Goal: Information Seeking & Learning: Understand process/instructions

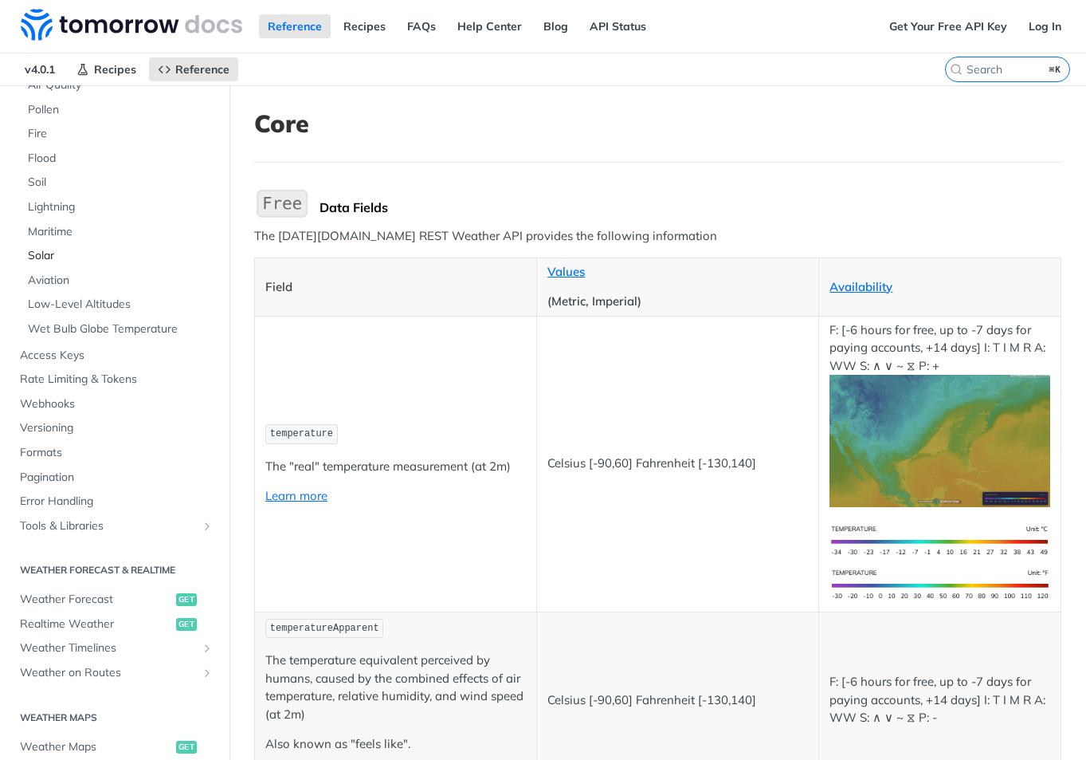
scroll to position [406, 0]
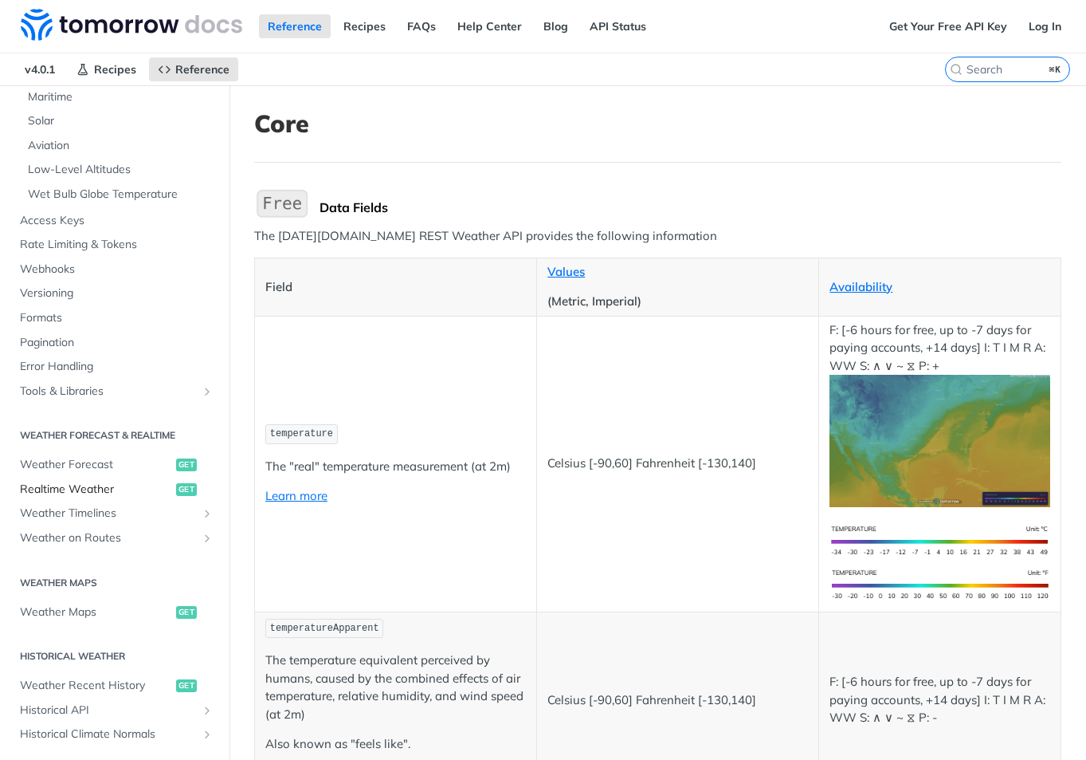
click at [104, 486] on span "Realtime Weather" at bounding box center [96, 489] width 152 height 16
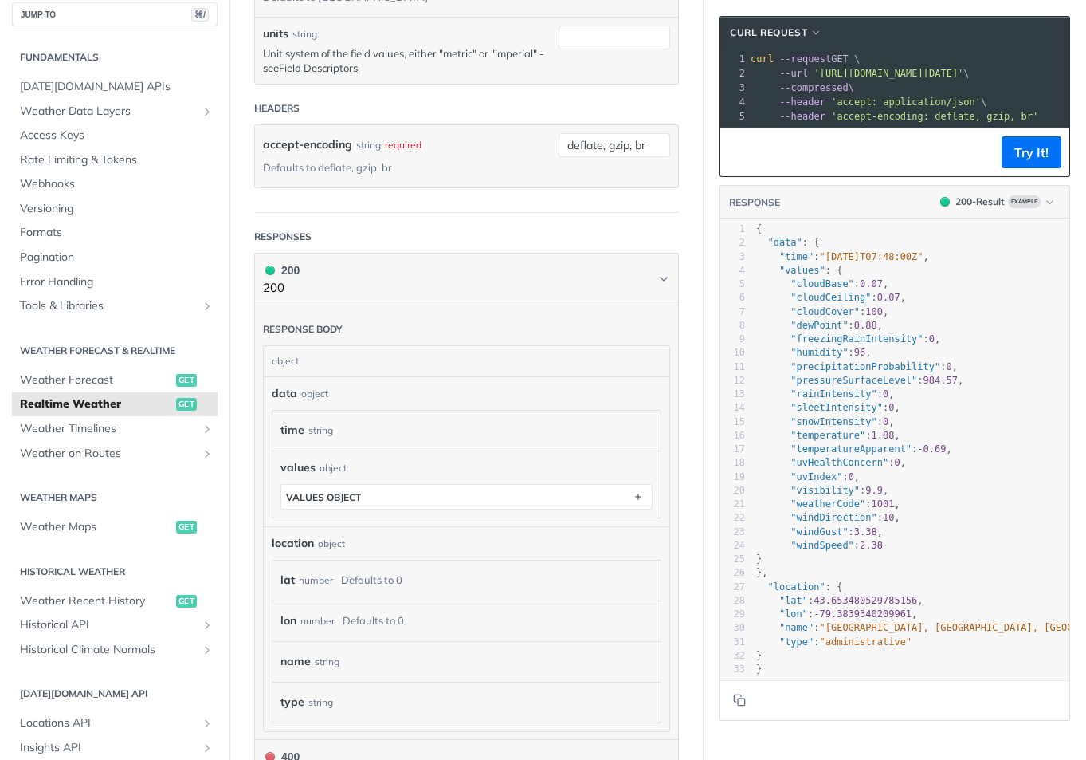
scroll to position [566, 0]
click at [630, 486] on icon "button" at bounding box center [639, 495] width 18 height 18
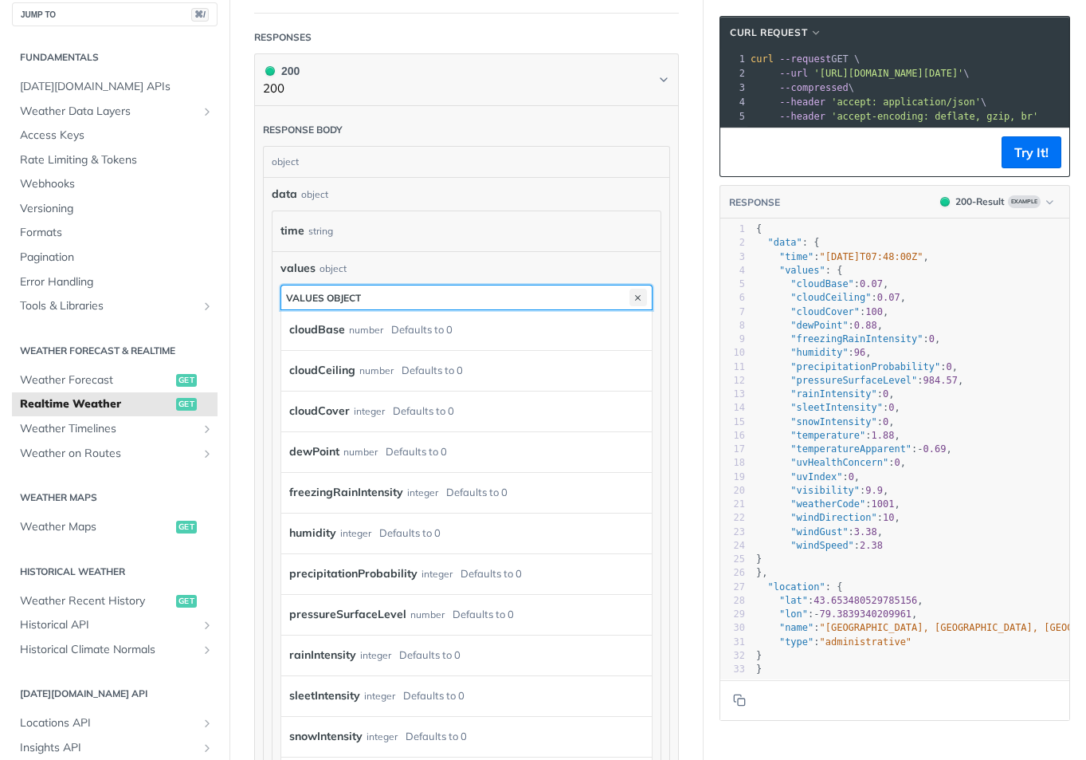
scroll to position [667, 0]
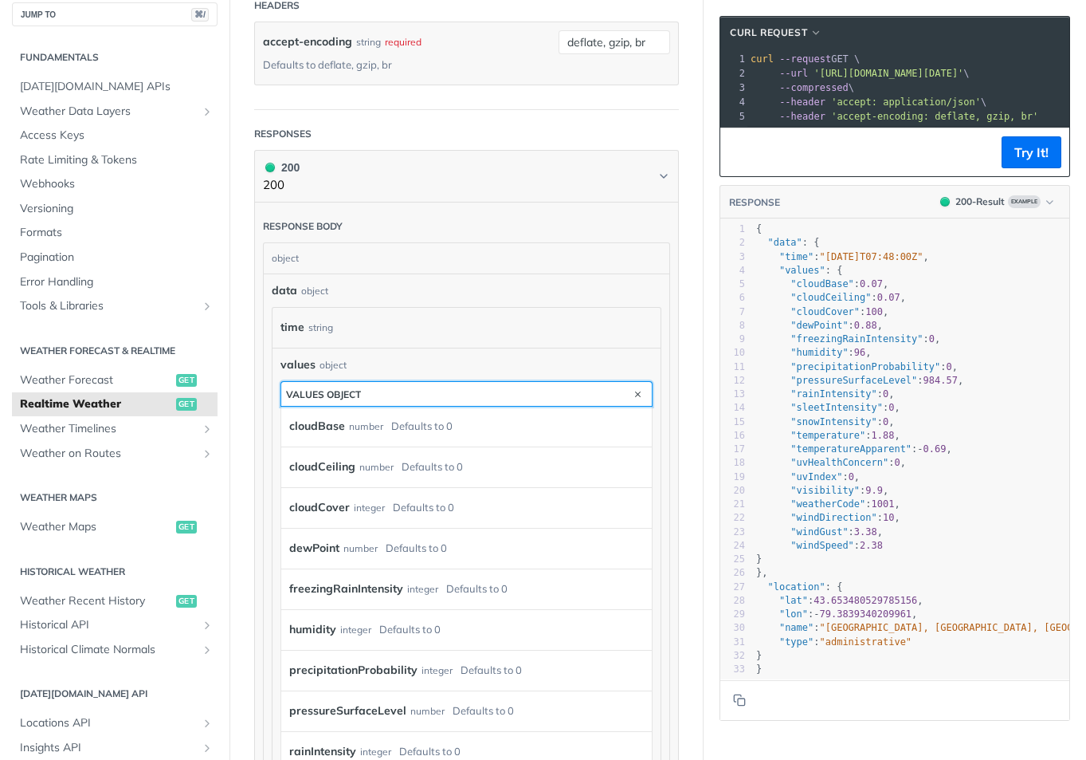
click at [544, 382] on button "values object" at bounding box center [466, 394] width 371 height 24
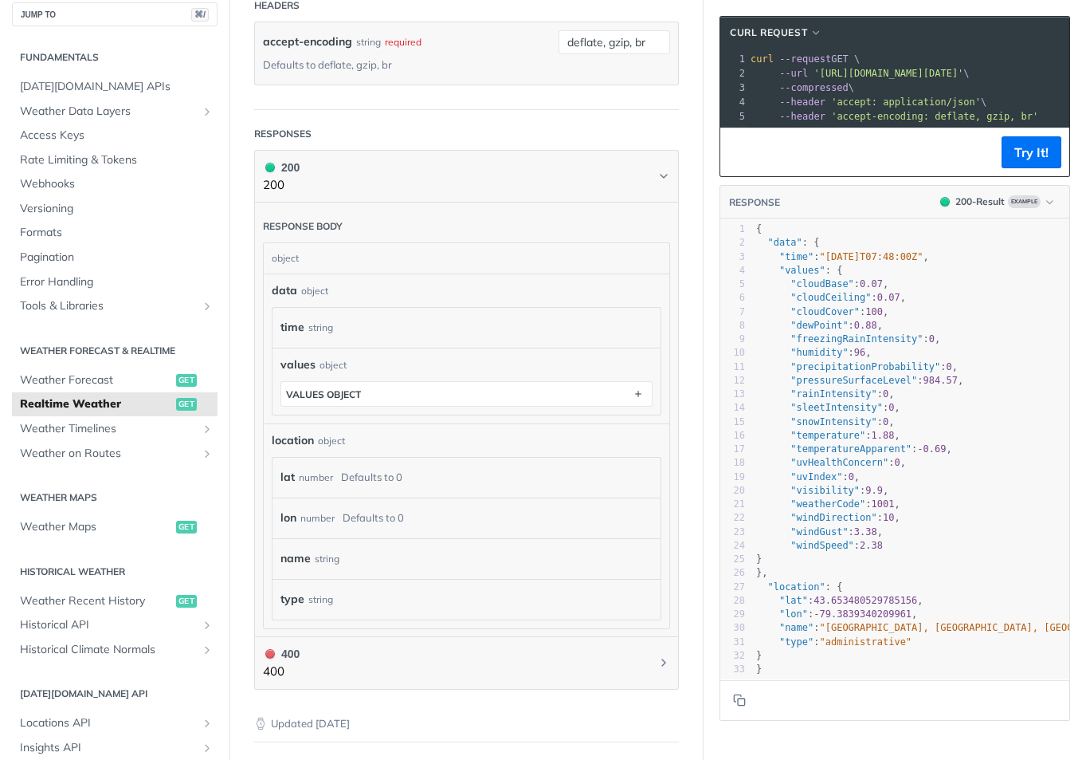
click at [384, 506] on div "Defaults to 0" at bounding box center [373, 517] width 61 height 23
click at [391, 465] on div "Defaults to 0" at bounding box center [371, 476] width 61 height 23
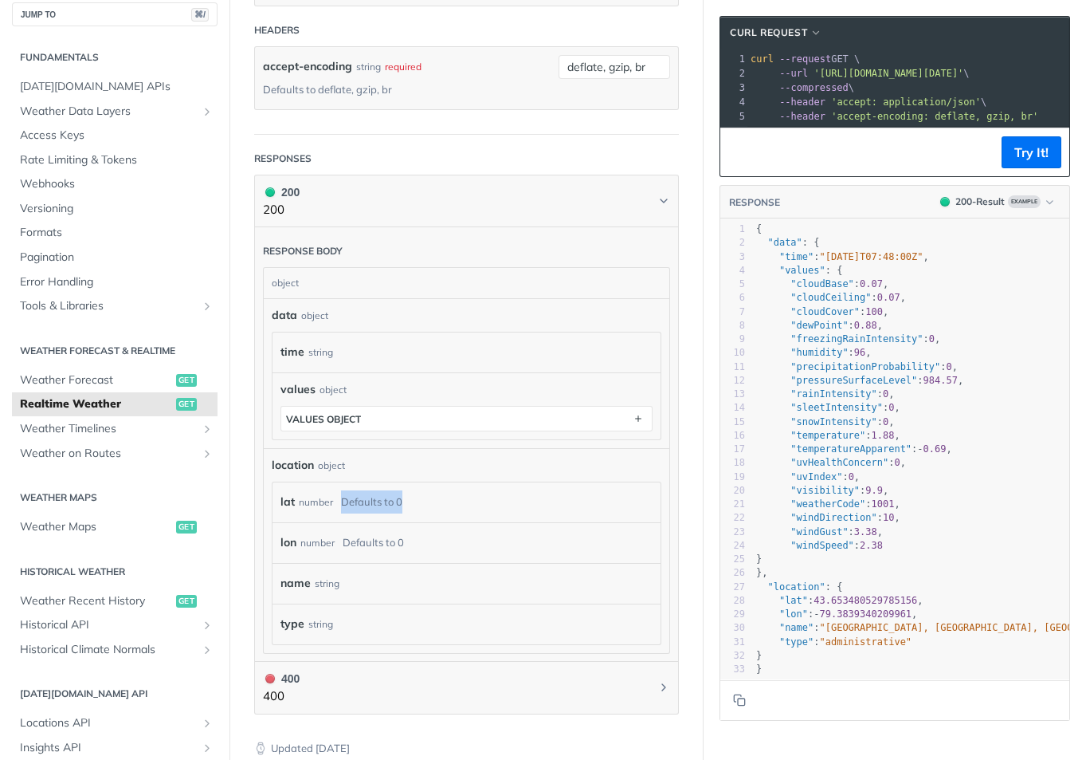
scroll to position [639, 0]
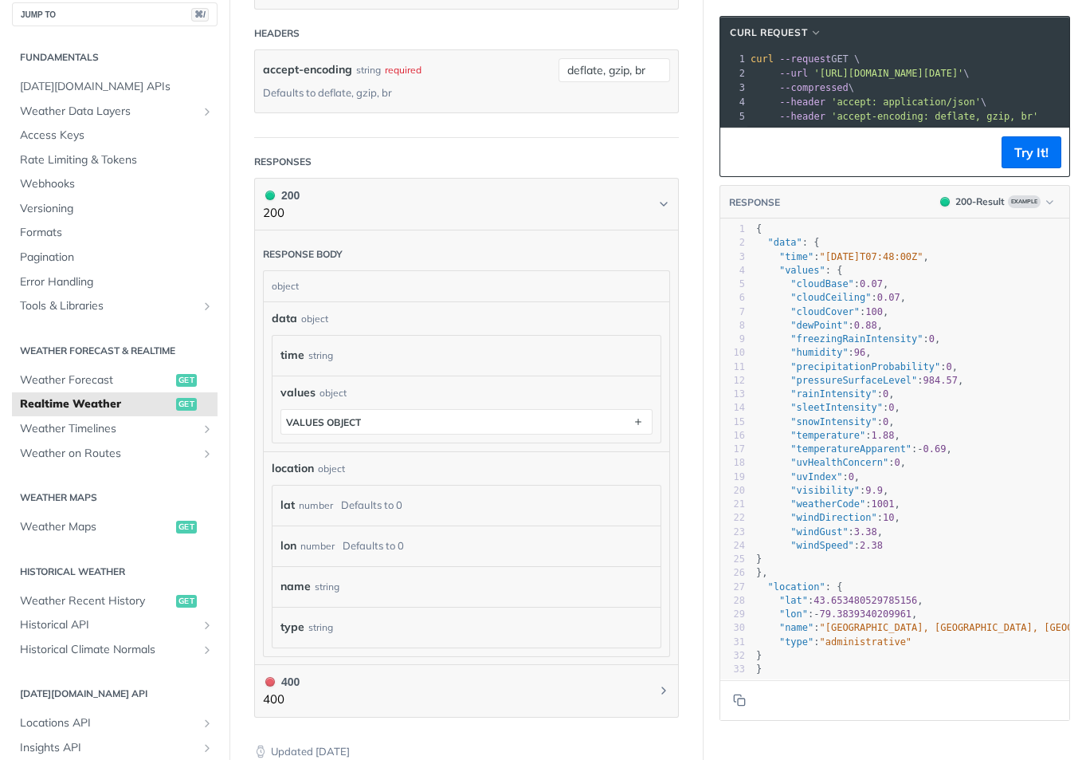
click at [401, 534] on div "lon number Defaults to 0" at bounding box center [467, 546] width 372 height 24
click at [403, 534] on div "Defaults to 0" at bounding box center [373, 545] width 61 height 23
click at [368, 410] on button "values object" at bounding box center [466, 422] width 371 height 24
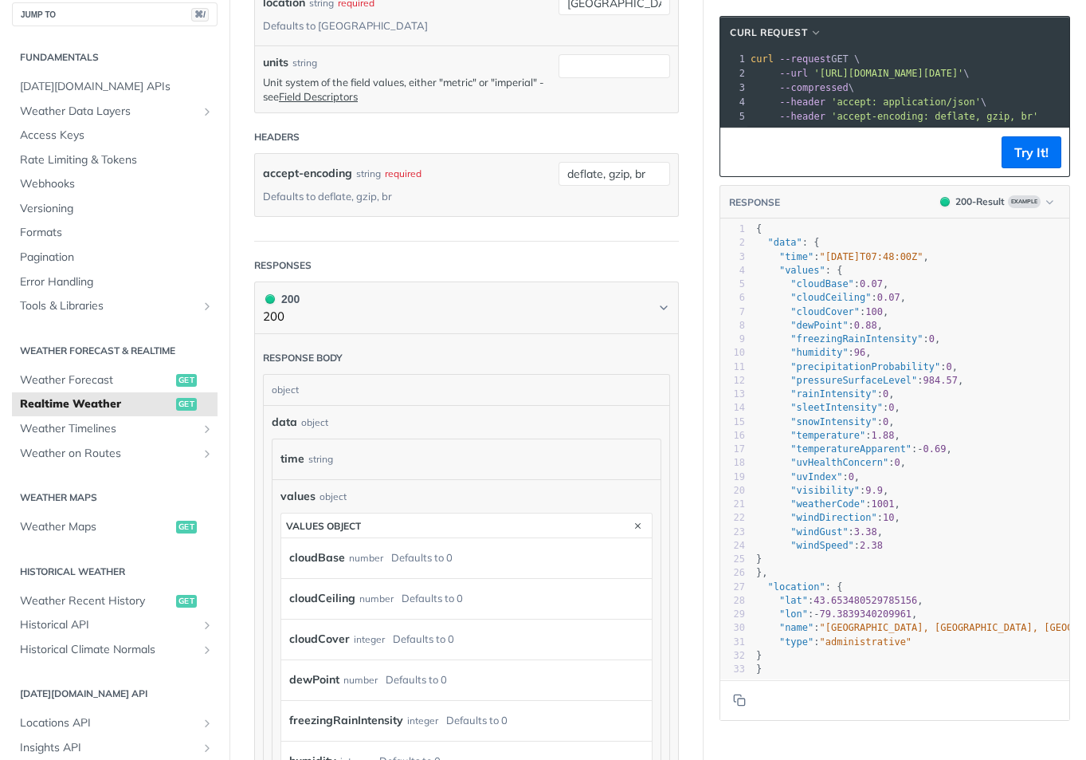
scroll to position [535, 0]
click at [661, 307] on icon "Chevron" at bounding box center [664, 308] width 6 height 3
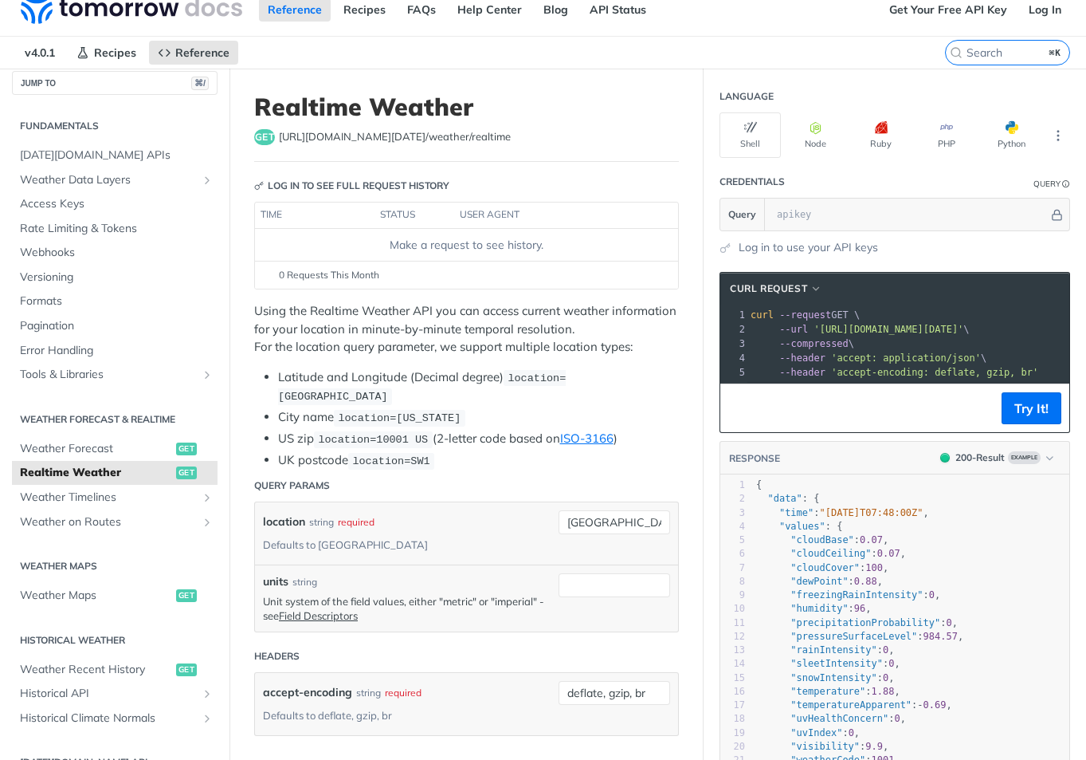
scroll to position [0, 0]
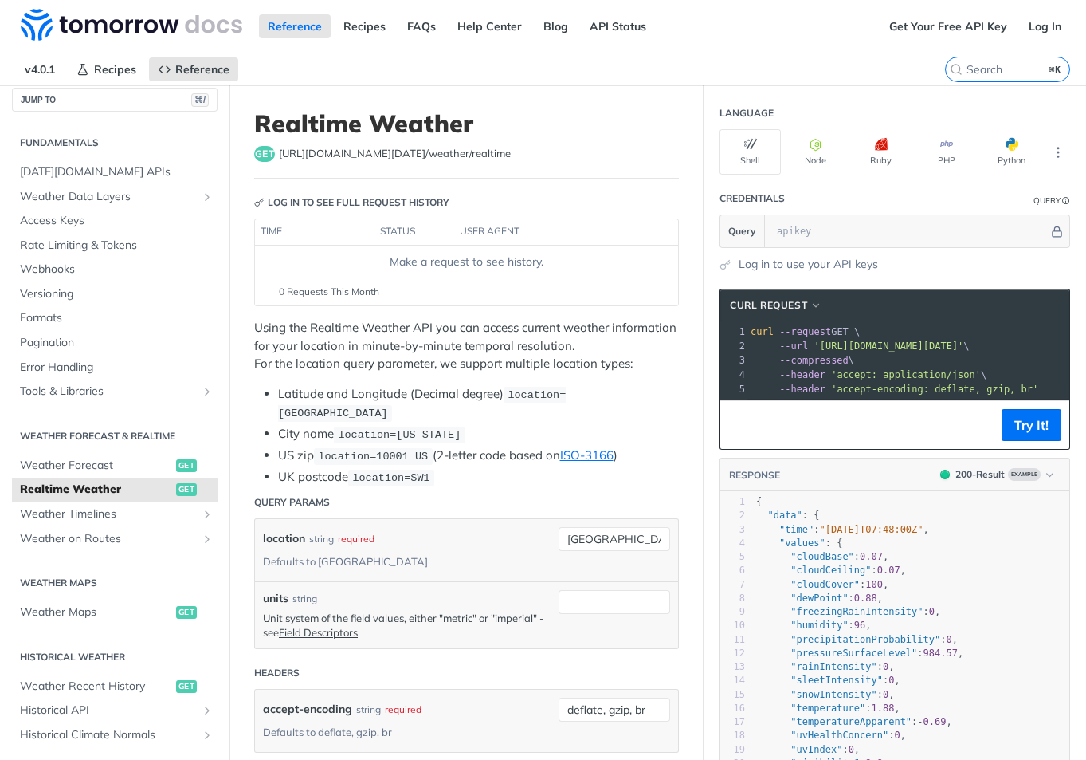
click at [615, 437] on li "City name location=[US_STATE]" at bounding box center [478, 434] width 401 height 18
